Goal: Register for event/course

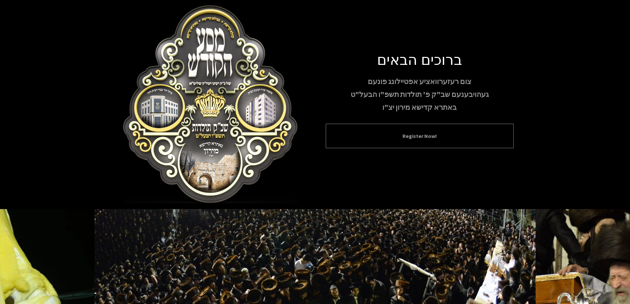
click at [411, 129] on div "Register Now!" at bounding box center [420, 136] width 188 height 24
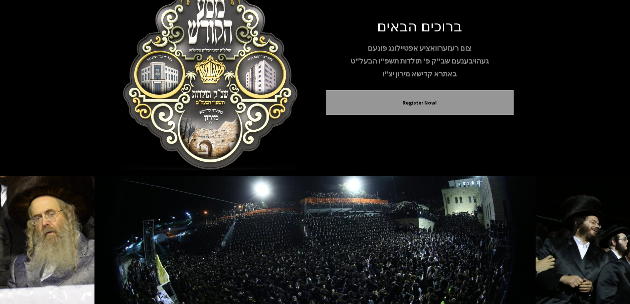
scroll to position [39, 0]
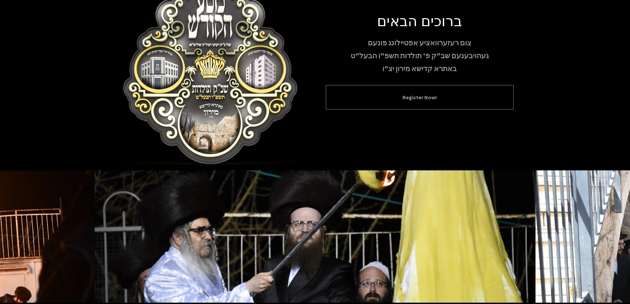
click at [432, 93] on button "Register Now!" at bounding box center [419, 97] width 171 height 8
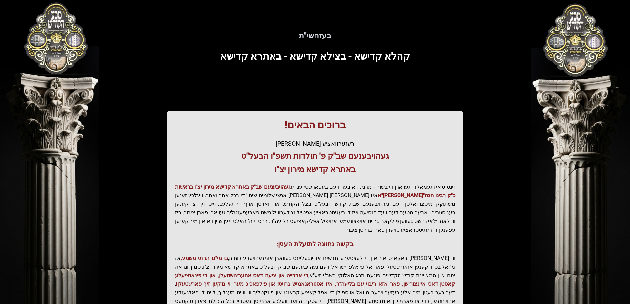
scroll to position [79, 0]
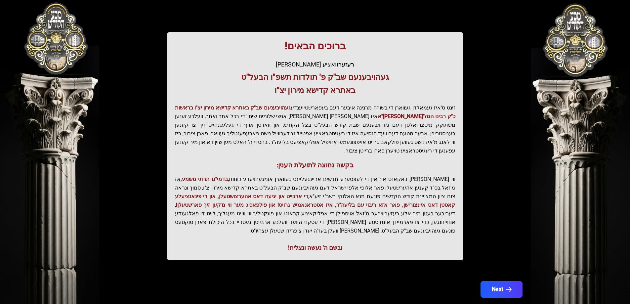
click at [507, 287] on icon "button" at bounding box center [509, 290] width 6 height 6
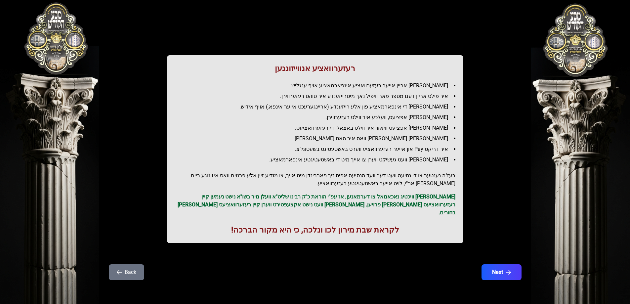
scroll to position [0, 0]
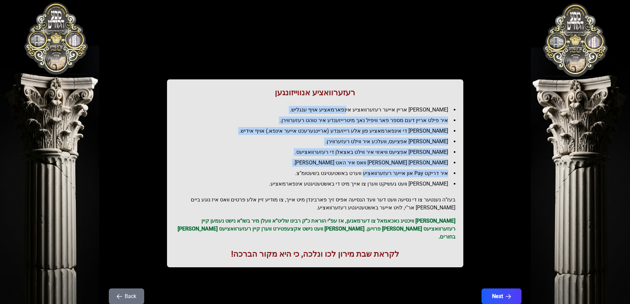
drag, startPoint x: 365, startPoint y: 110, endPoint x: 373, endPoint y: 163, distance: 54.2
click at [373, 165] on ul "[PERSON_NAME] אריין אייער רעזערוואציע אינפארמאציע אויף ענגליש. איר פילט אריין ד…" at bounding box center [315, 147] width 281 height 82
click at [373, 163] on li "[PERSON_NAME] [PERSON_NAME] וואס איר האט [PERSON_NAME]." at bounding box center [317, 163] width 275 height 8
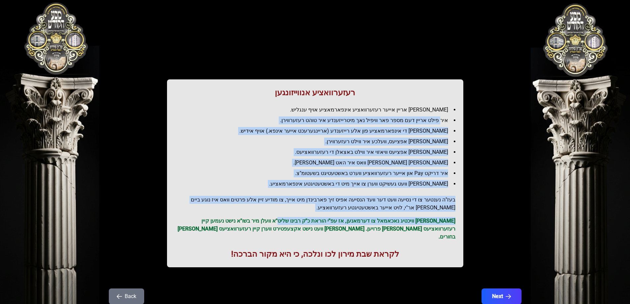
drag, startPoint x: 441, startPoint y: 120, endPoint x: 297, endPoint y: 213, distance: 171.6
click at [297, 213] on div "רעזערוואציע אנווייזונגען איר לייגט אריין אייער רעזערוואציע אינפארמאציע אויף ענג…" at bounding box center [315, 173] width 297 height 188
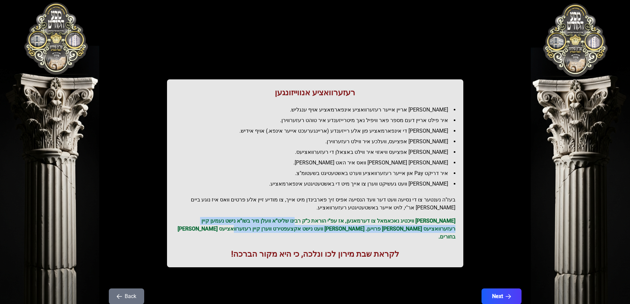
drag, startPoint x: 314, startPoint y: 220, endPoint x: 268, endPoint y: 230, distance: 46.5
click at [268, 230] on p "[PERSON_NAME] וויכטיג נאכאמאל צו דערמאנען, אז עפ"י הוראת כ"ק רבינו שליט"א וועלן…" at bounding box center [315, 229] width 281 height 24
drag, startPoint x: 268, startPoint y: 230, endPoint x: 315, endPoint y: 242, distance: 48.6
click at [267, 230] on p "[PERSON_NAME] וויכטיג נאכאמאל צו דערמאנען, אז עפ"י הוראת כ"ק רבינו שליט"א וועלן…" at bounding box center [315, 229] width 281 height 24
click at [506, 294] on icon "button" at bounding box center [509, 297] width 6 height 6
